Goal: Use online tool/utility: Utilize a website feature to perform a specific function

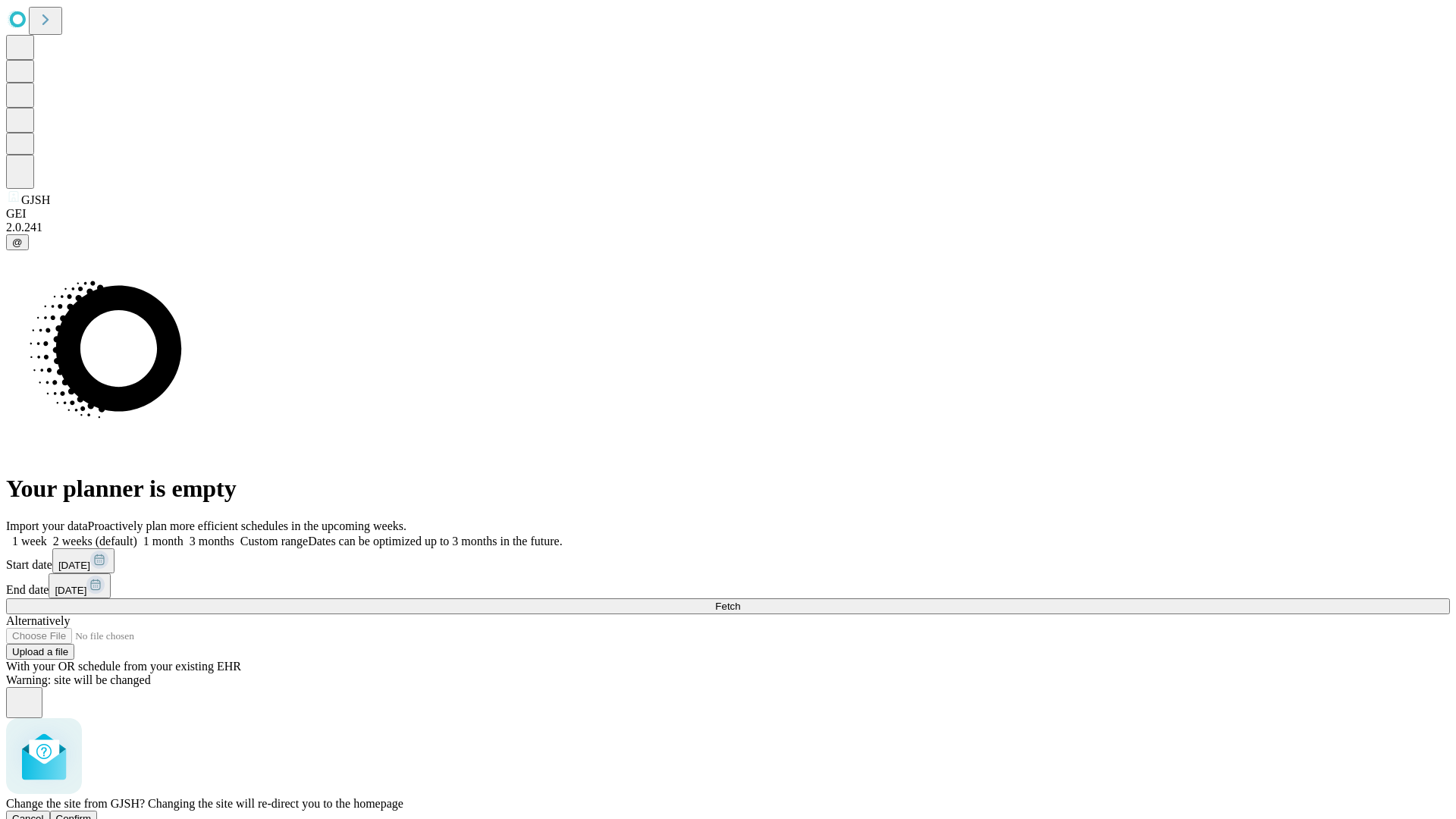
click at [92, 813] on span "Confirm" at bounding box center [74, 818] width 36 height 11
click at [138, 535] on label "2 weeks (default)" at bounding box center [92, 541] width 91 height 13
click at [740, 601] on span "Fetch" at bounding box center [728, 606] width 25 height 11
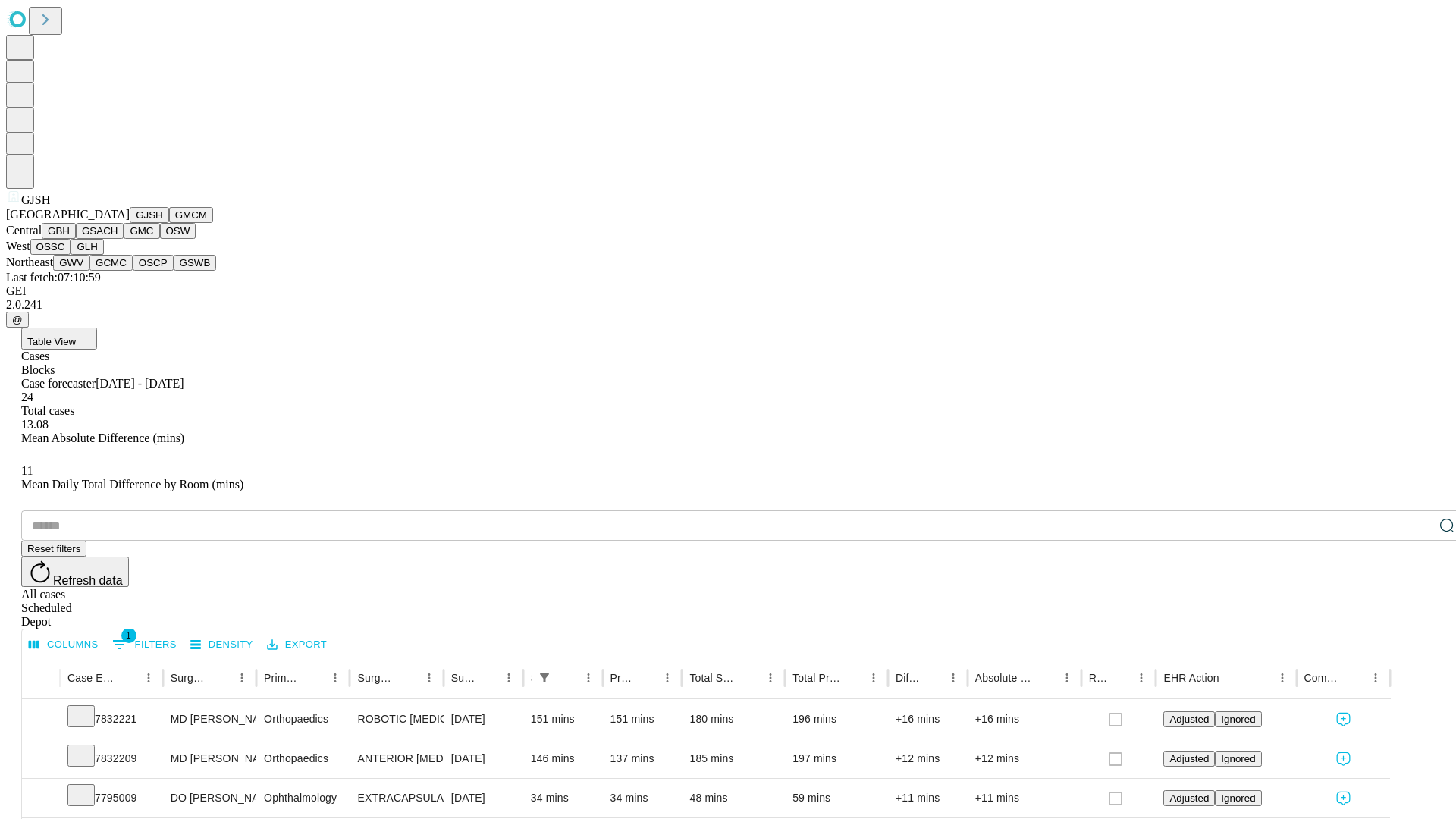
click at [169, 223] on button "GMCM" at bounding box center [191, 215] width 44 height 16
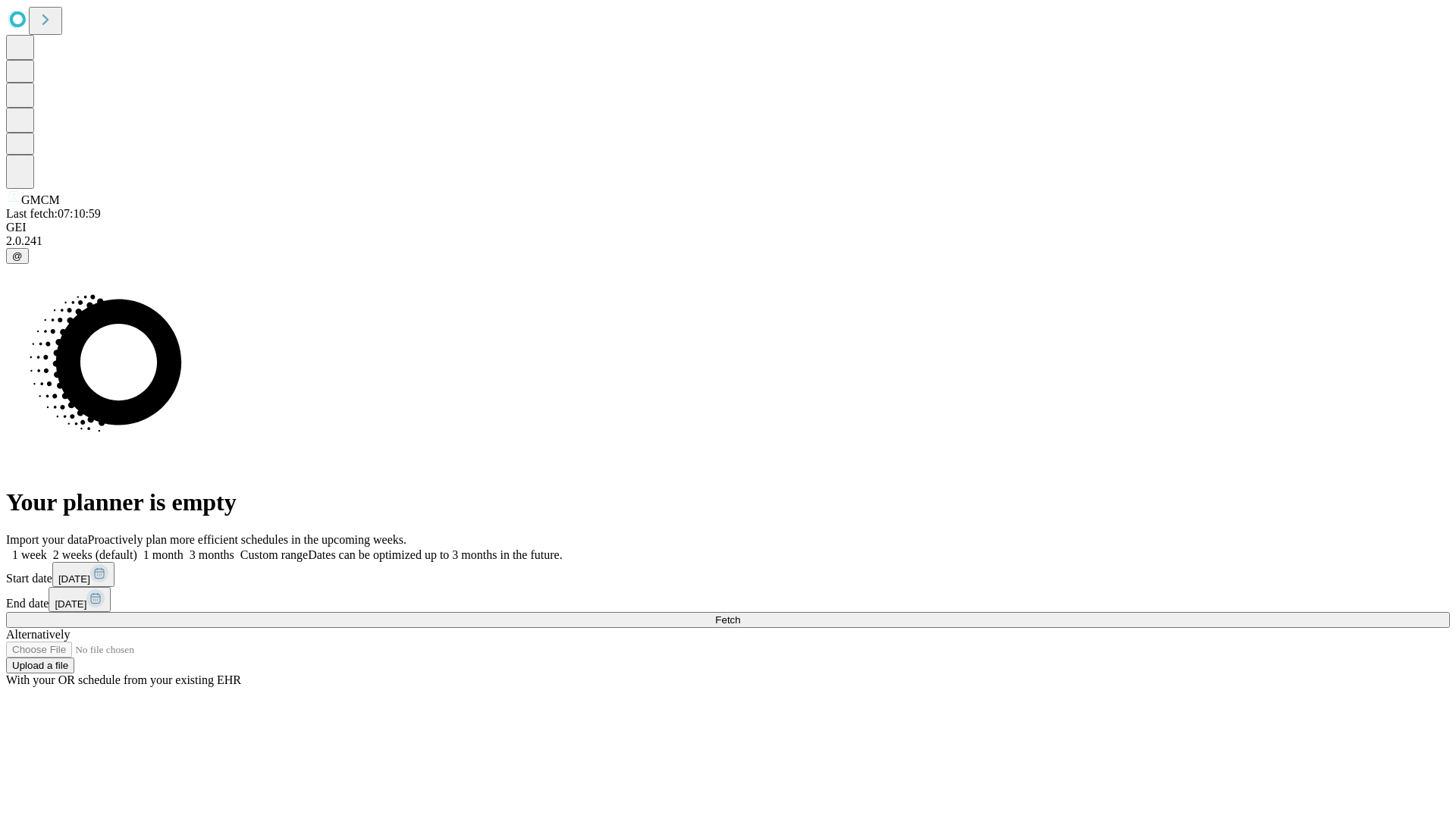
click at [138, 548] on label "2 weeks (default)" at bounding box center [92, 554] width 91 height 13
click at [740, 614] on span "Fetch" at bounding box center [728, 619] width 25 height 11
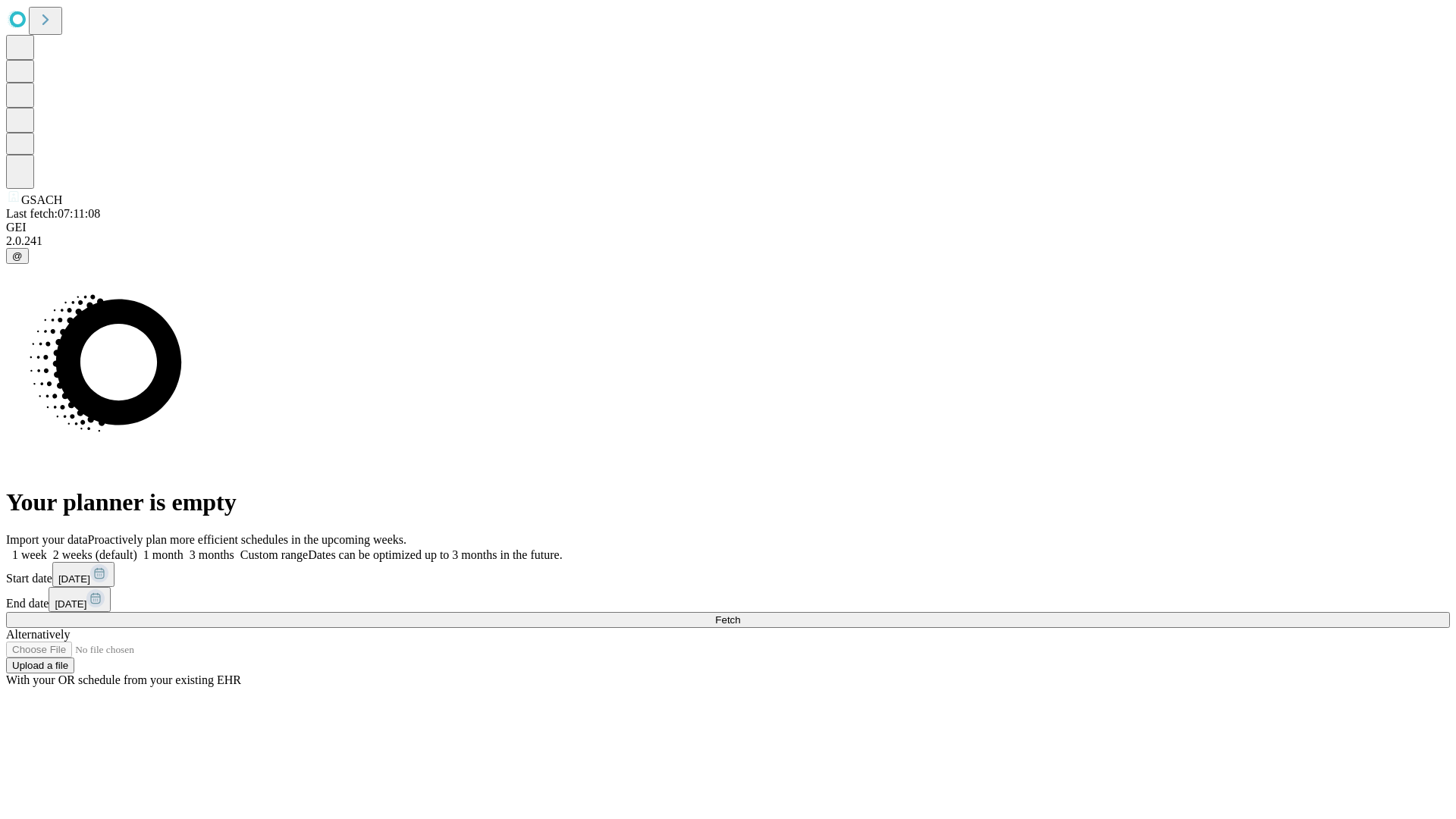
click at [138, 548] on label "2 weeks (default)" at bounding box center [92, 554] width 91 height 13
click at [740, 614] on span "Fetch" at bounding box center [728, 619] width 25 height 11
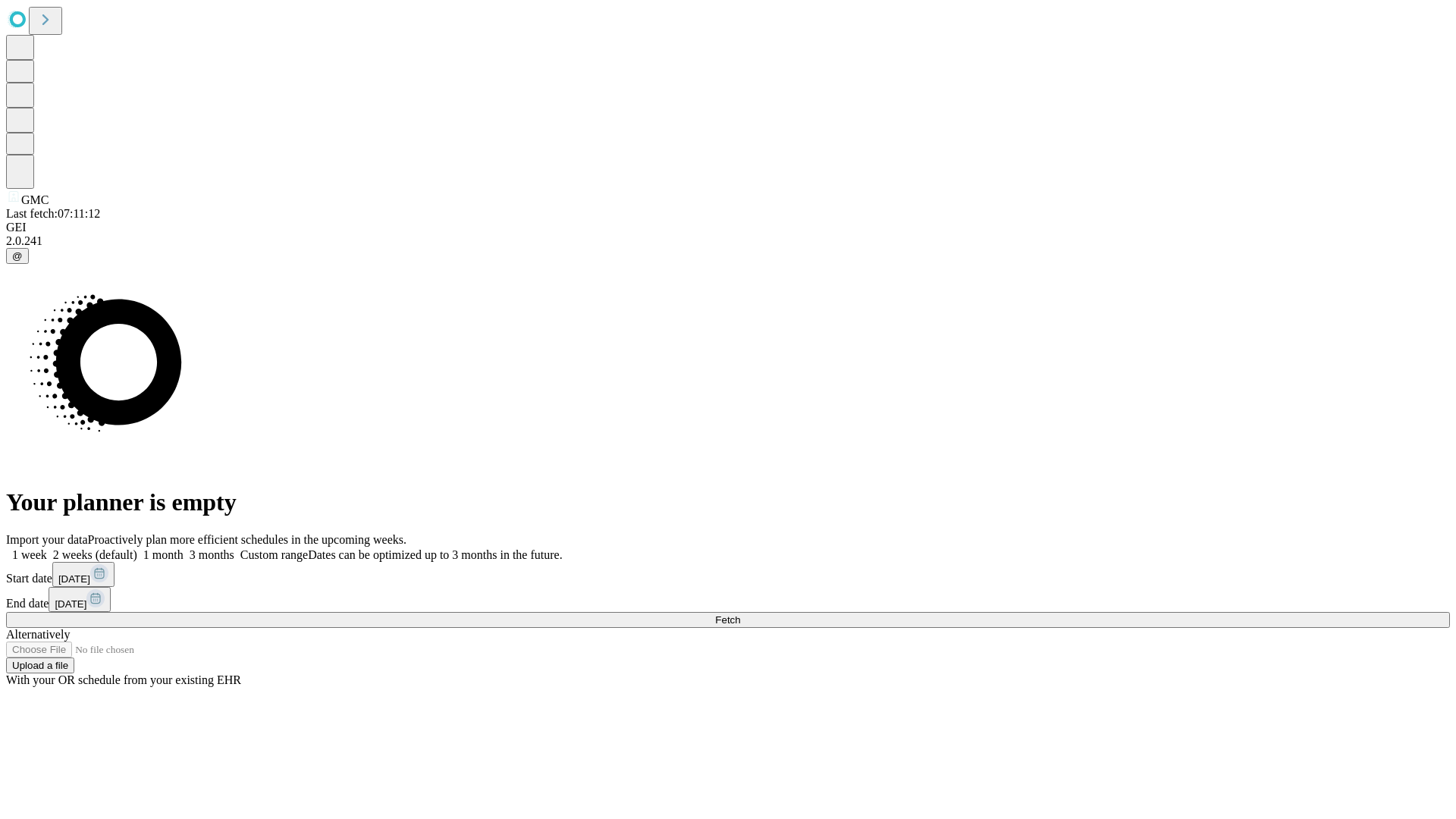
click at [138, 548] on label "2 weeks (default)" at bounding box center [92, 554] width 91 height 13
click at [740, 614] on span "Fetch" at bounding box center [728, 619] width 25 height 11
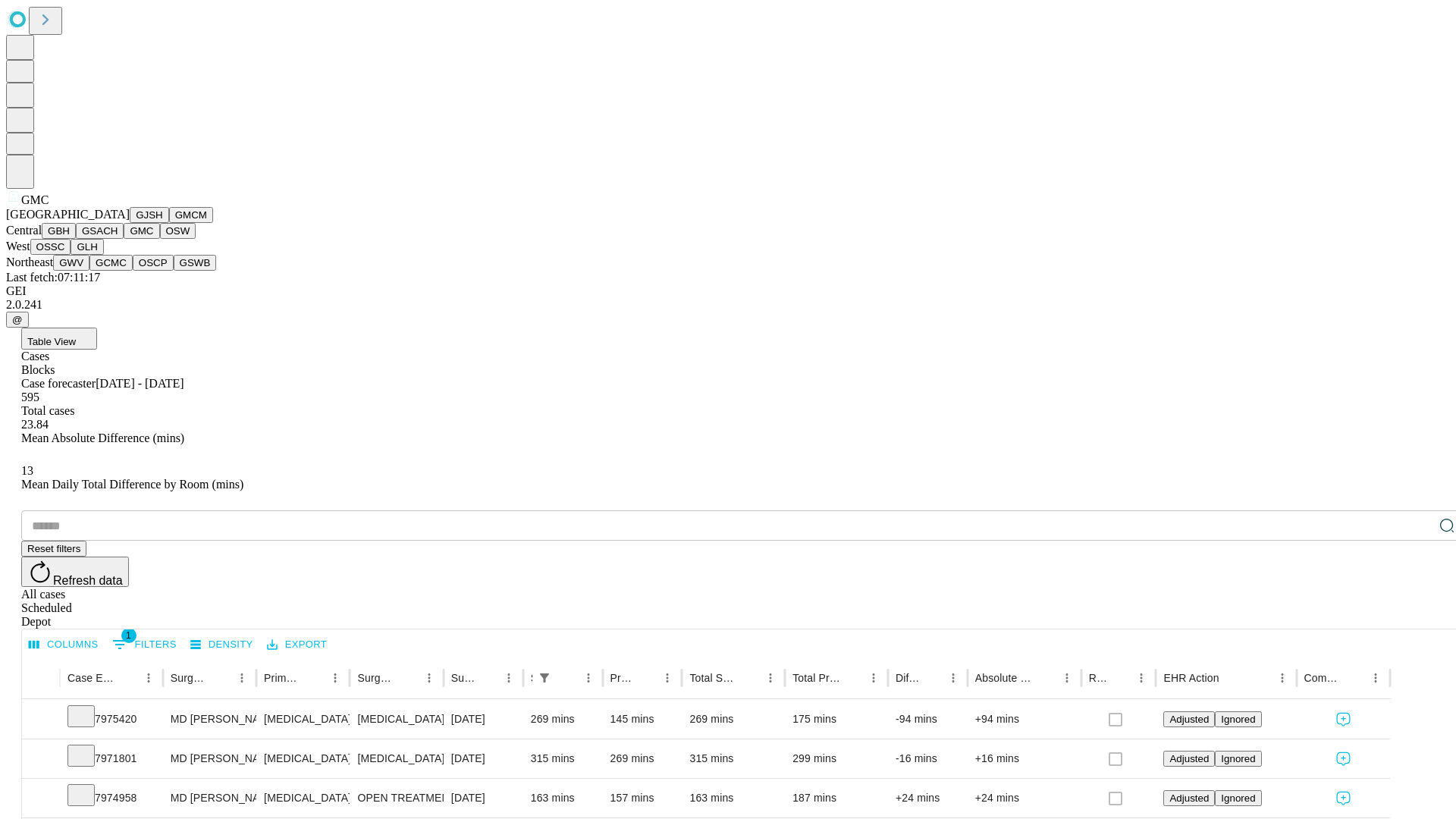
click at [160, 239] on button "OSW" at bounding box center [178, 231] width 37 height 16
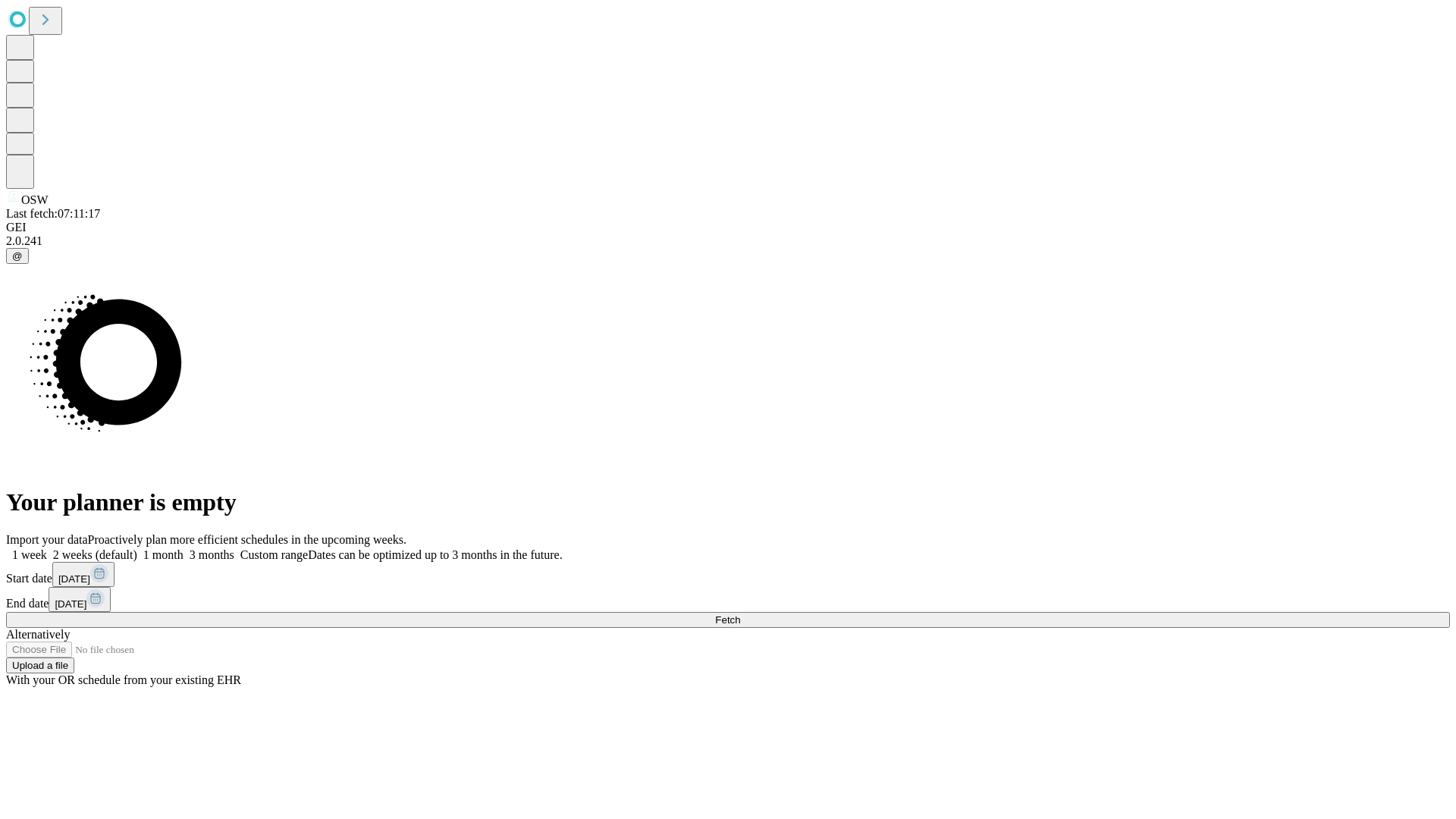
click at [138, 548] on label "2 weeks (default)" at bounding box center [92, 554] width 91 height 13
click at [740, 614] on span "Fetch" at bounding box center [728, 619] width 25 height 11
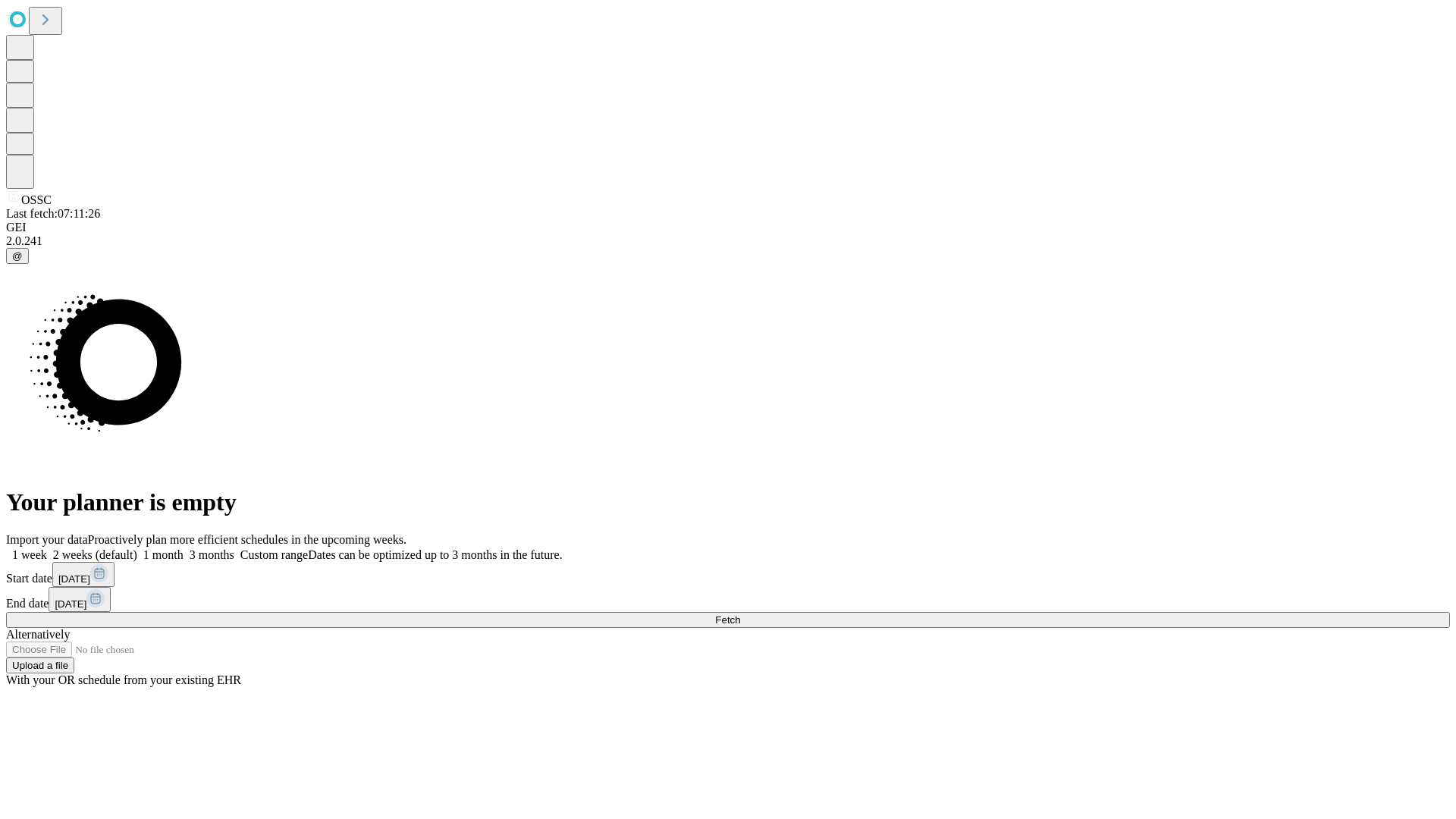
click at [138, 548] on label "2 weeks (default)" at bounding box center [92, 554] width 91 height 13
click at [740, 614] on span "Fetch" at bounding box center [728, 619] width 25 height 11
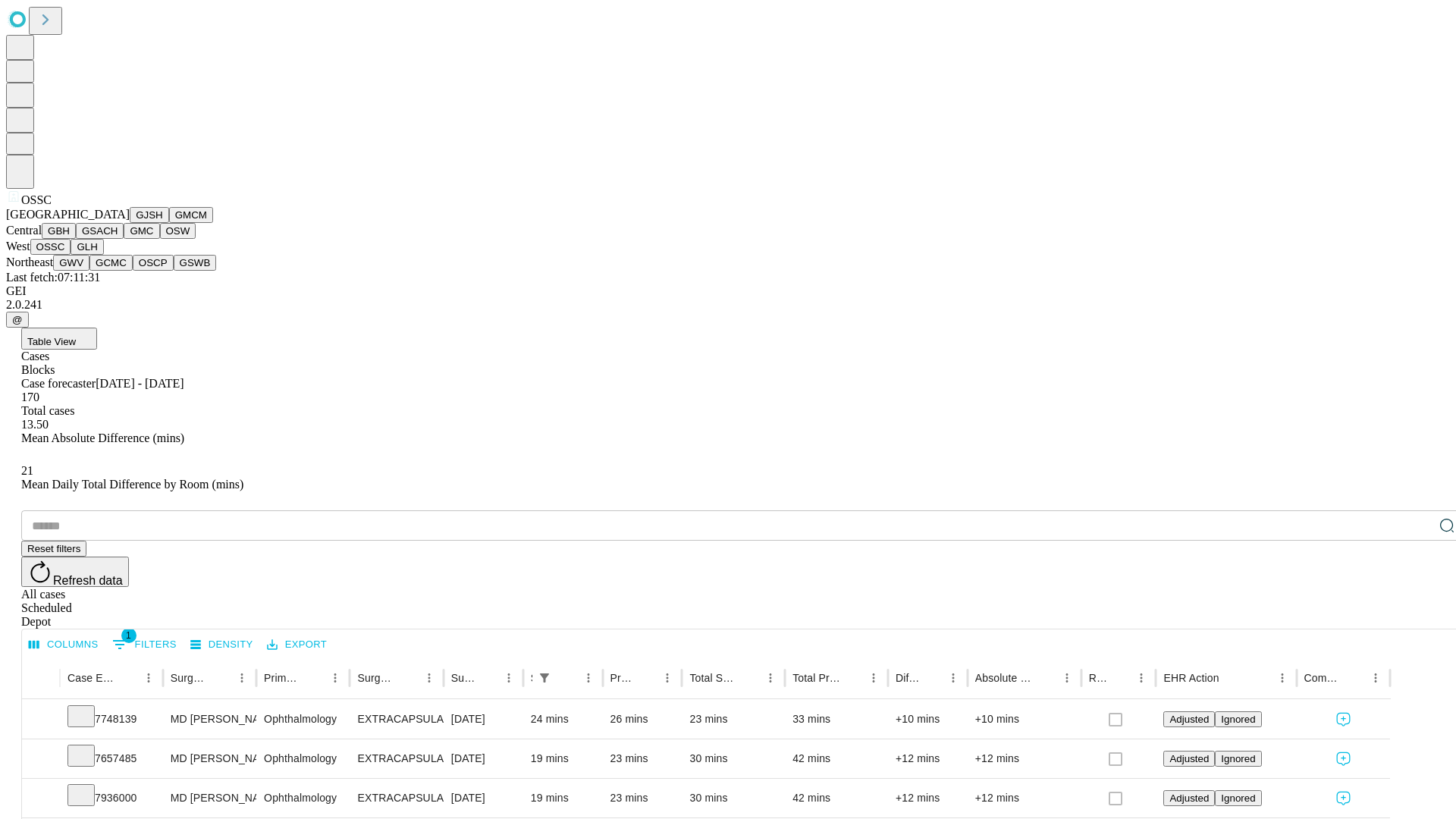
click at [104, 255] on button "GLH" at bounding box center [87, 247] width 33 height 16
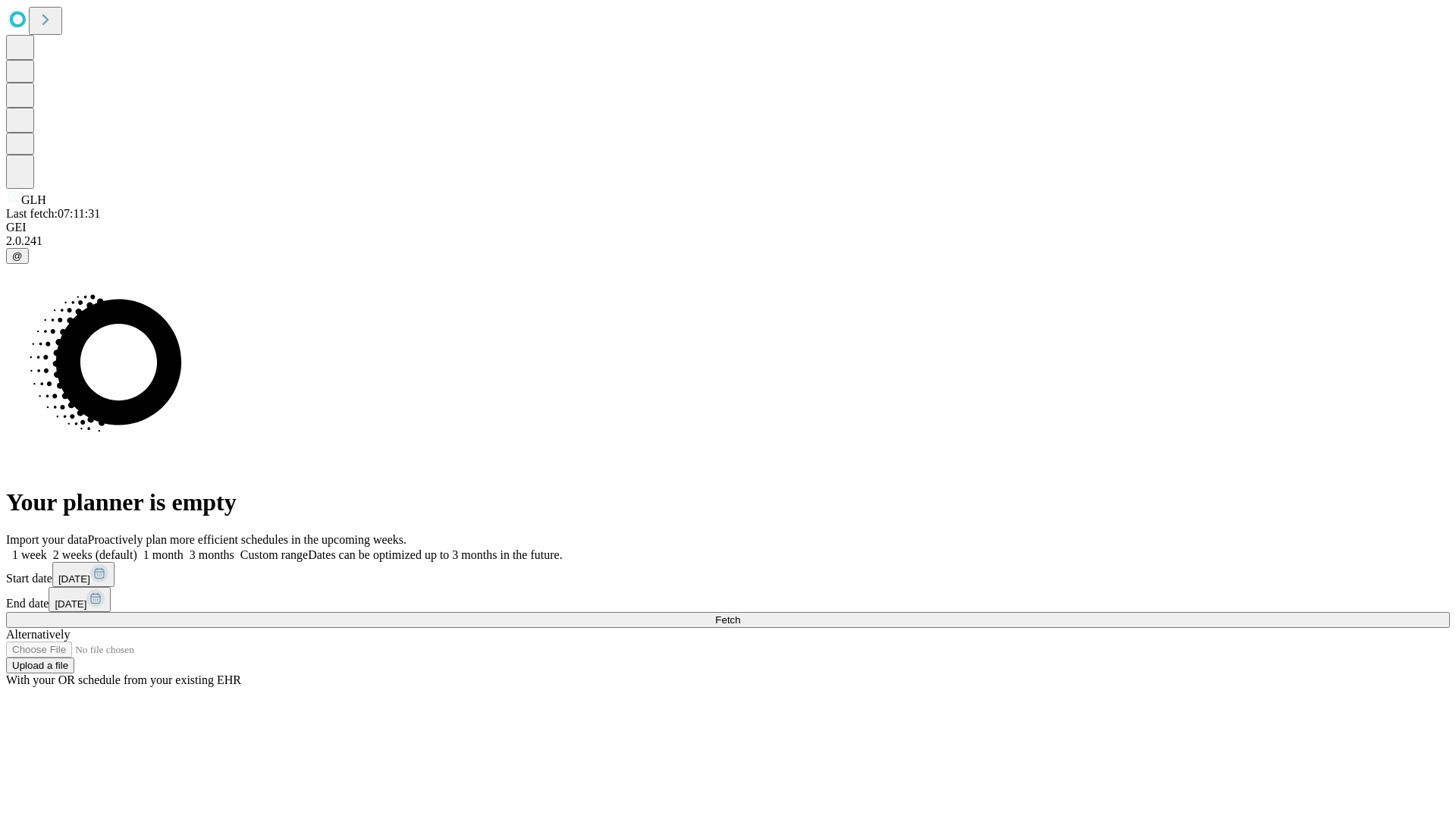
click at [138, 548] on label "2 weeks (default)" at bounding box center [92, 554] width 91 height 13
click at [740, 614] on span "Fetch" at bounding box center [728, 619] width 25 height 11
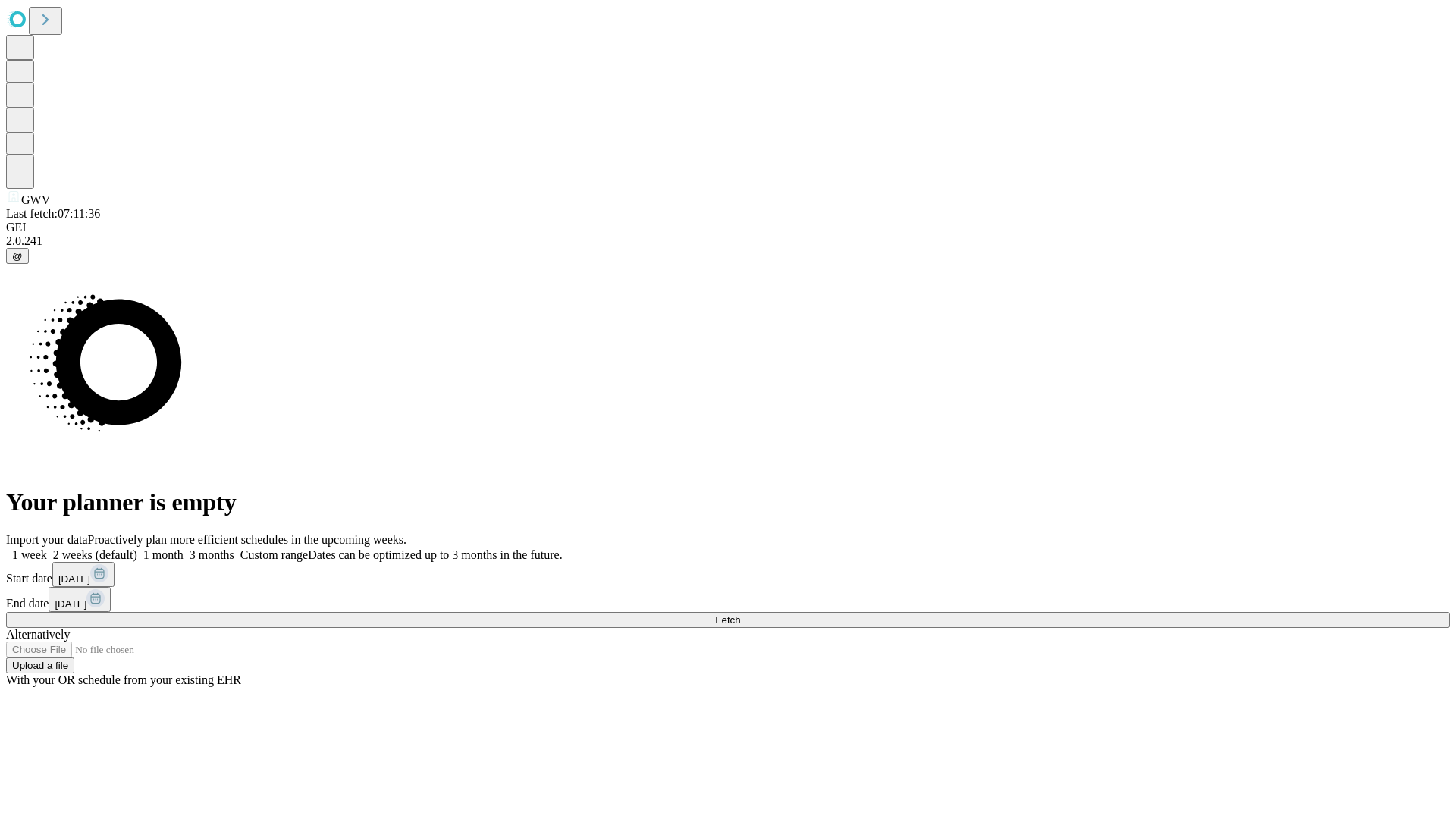
click at [138, 548] on label "2 weeks (default)" at bounding box center [92, 554] width 91 height 13
click at [740, 614] on span "Fetch" at bounding box center [728, 619] width 25 height 11
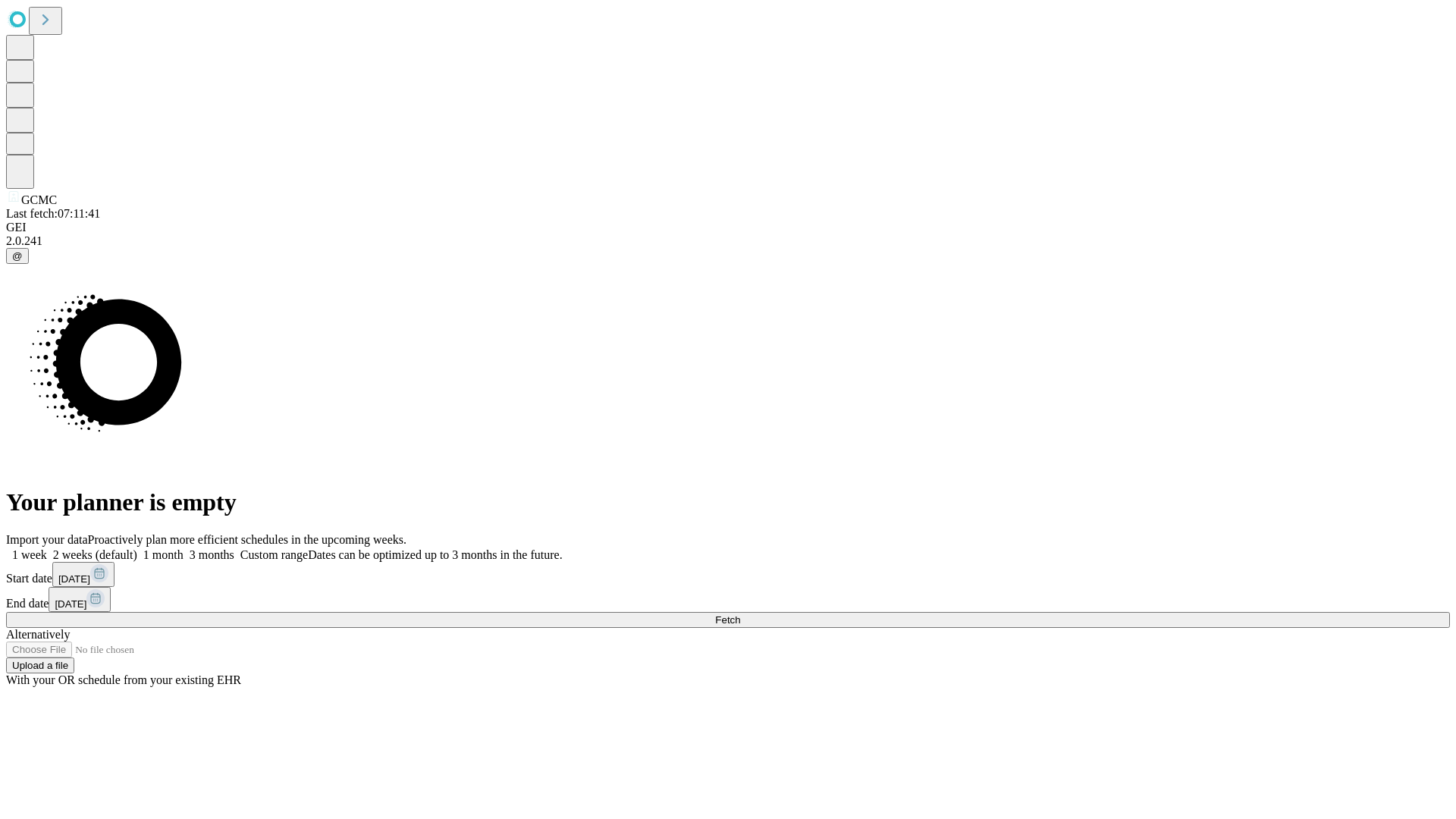
click at [138, 548] on label "2 weeks (default)" at bounding box center [92, 554] width 91 height 13
click at [740, 614] on span "Fetch" at bounding box center [728, 619] width 25 height 11
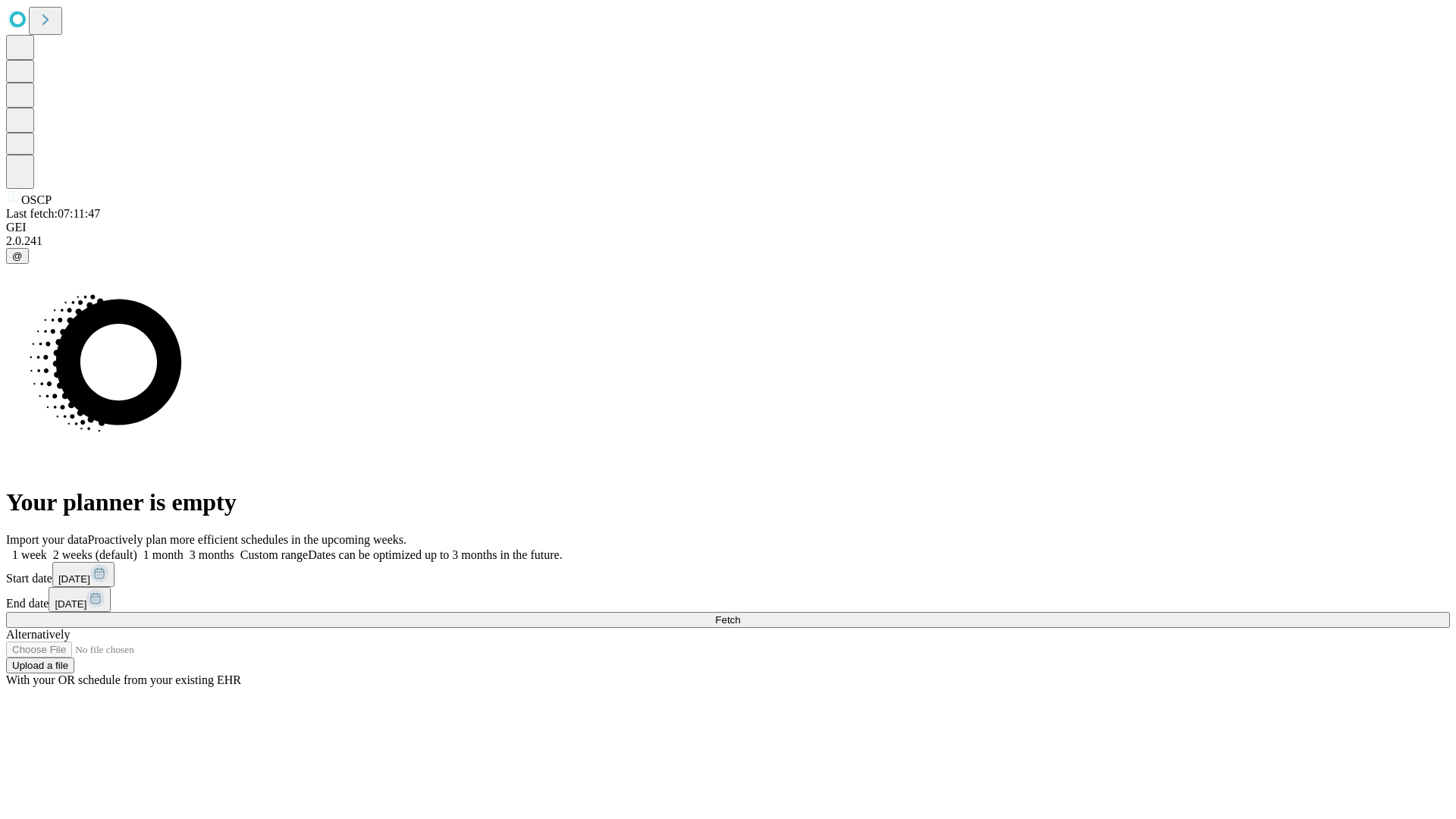
click at [138, 548] on label "2 weeks (default)" at bounding box center [92, 554] width 91 height 13
click at [740, 614] on span "Fetch" at bounding box center [728, 619] width 25 height 11
